Goal: Obtain resource: Download file/media

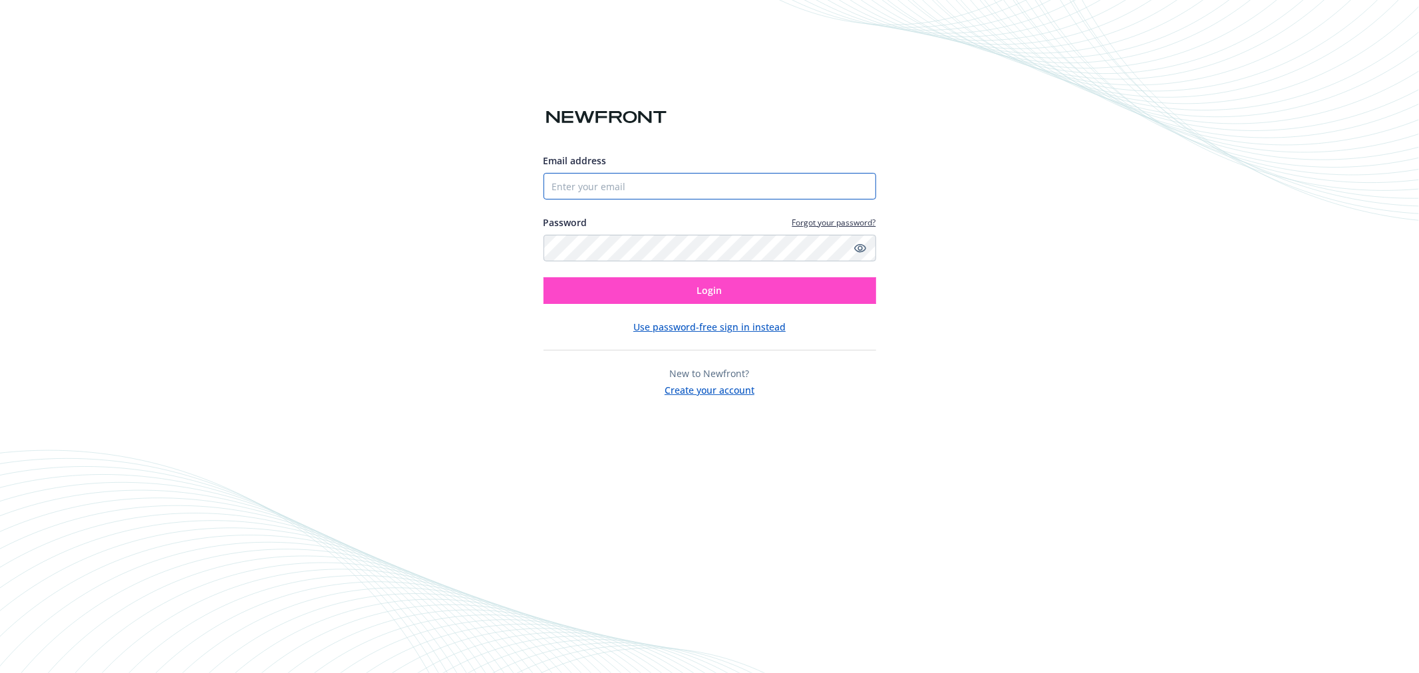
type input "[PERSON_NAME][EMAIL_ADDRESS][DOMAIN_NAME]"
click at [660, 282] on button "Login" at bounding box center [709, 290] width 333 height 27
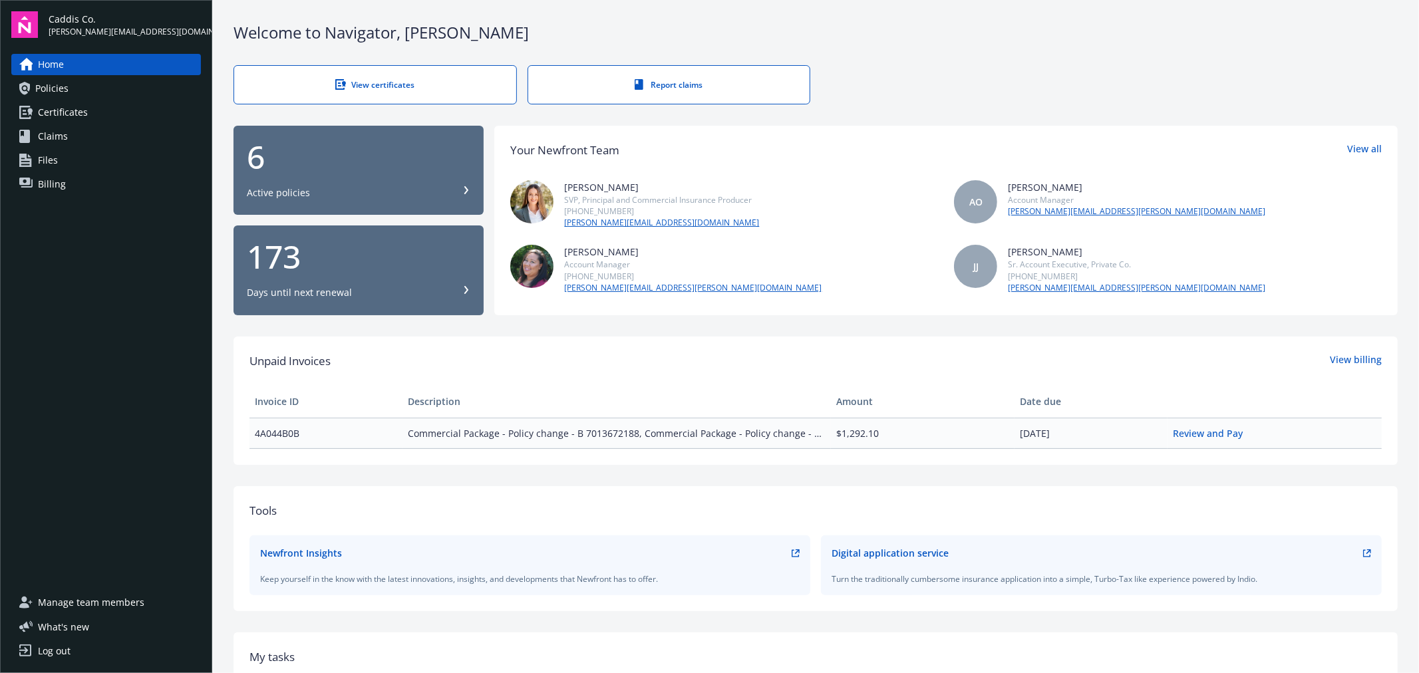
click at [82, 92] on link "Policies" at bounding box center [106, 88] width 190 height 21
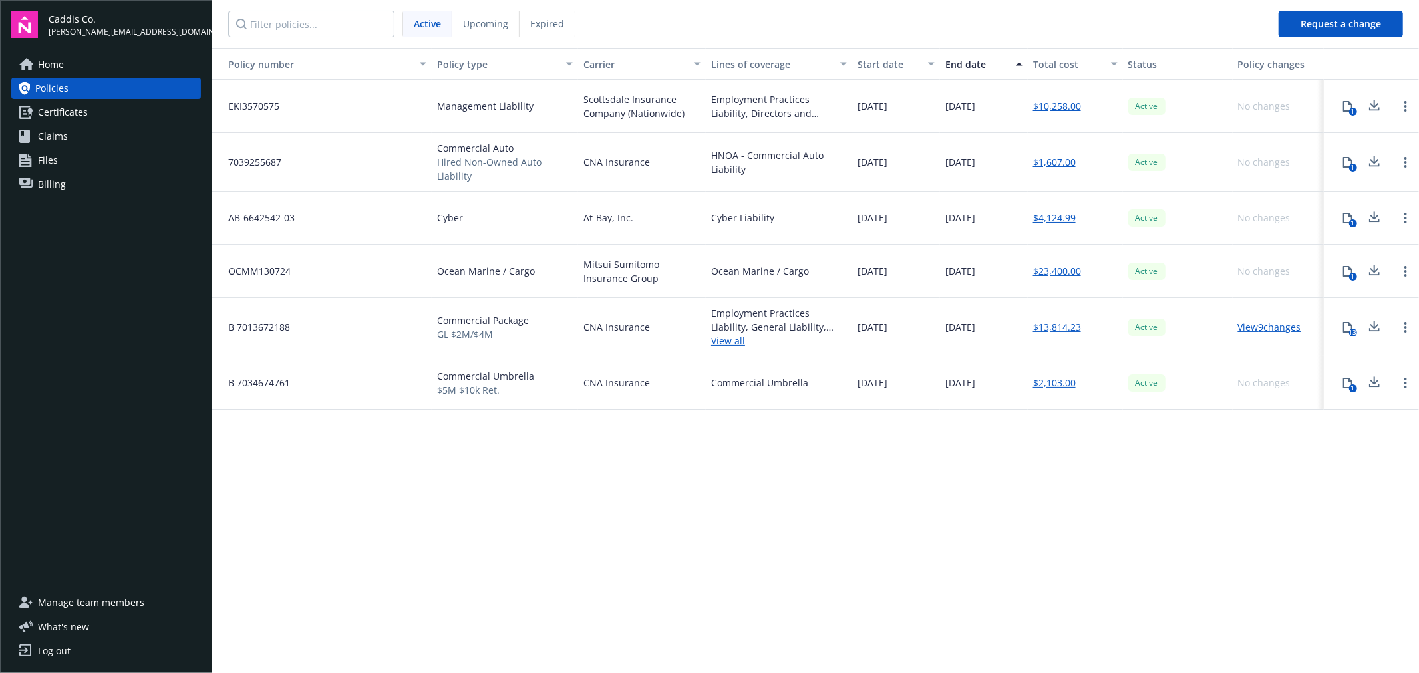
click at [795, 500] on div "Policy number Policy type Carrier Lines of coverage Start date End date Total c…" at bounding box center [815, 359] width 1207 height 623
click at [1372, 274] on icon at bounding box center [1374, 271] width 16 height 17
